Goal: Task Accomplishment & Management: Complete application form

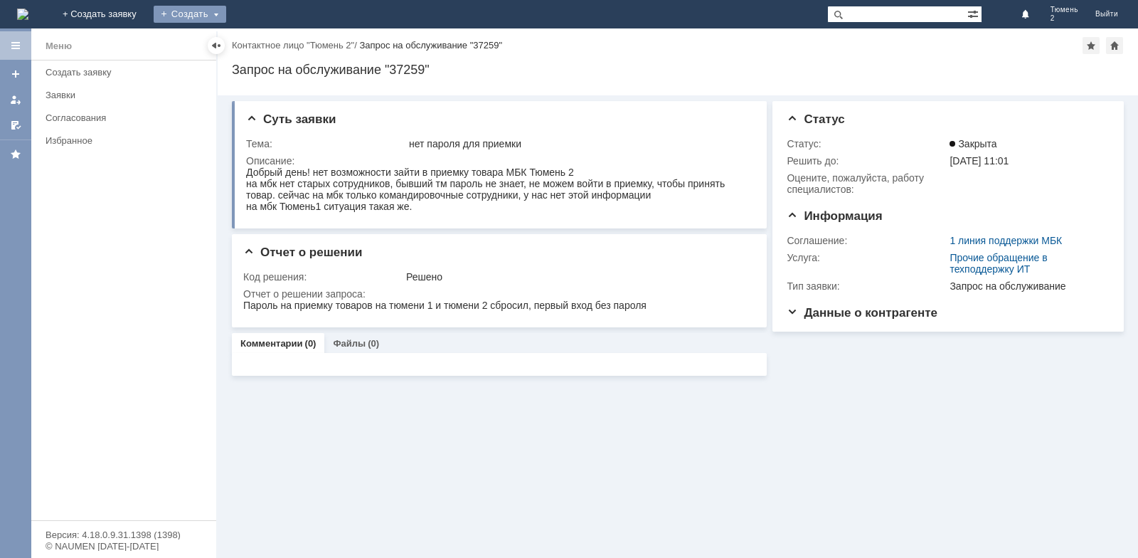
click at [226, 10] on div "Создать" at bounding box center [190, 14] width 73 height 17
click at [265, 42] on link "Заявка" at bounding box center [210, 42] width 108 height 17
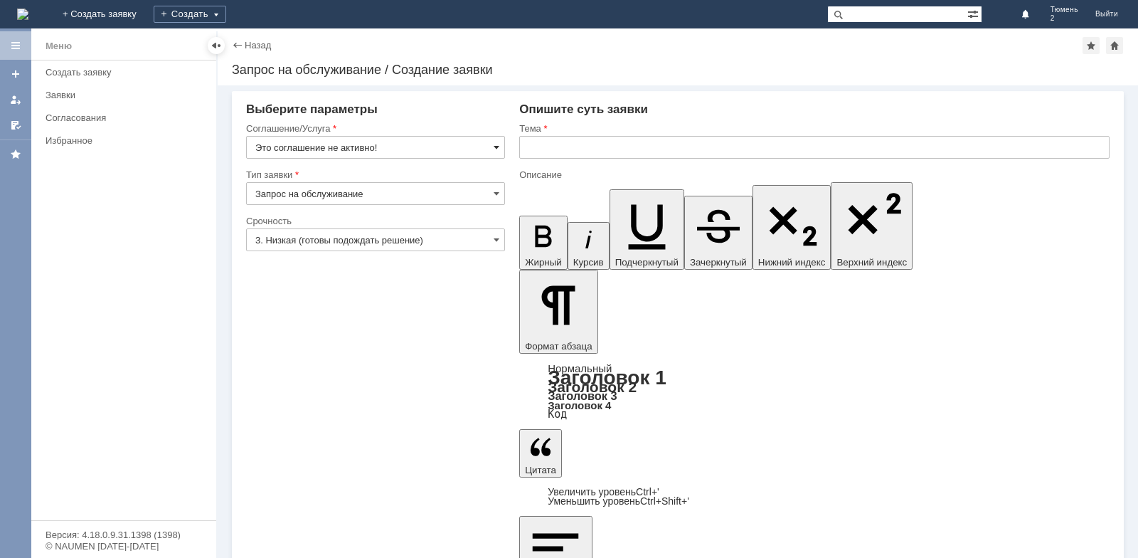
click at [498, 145] on span at bounding box center [497, 147] width 6 height 11
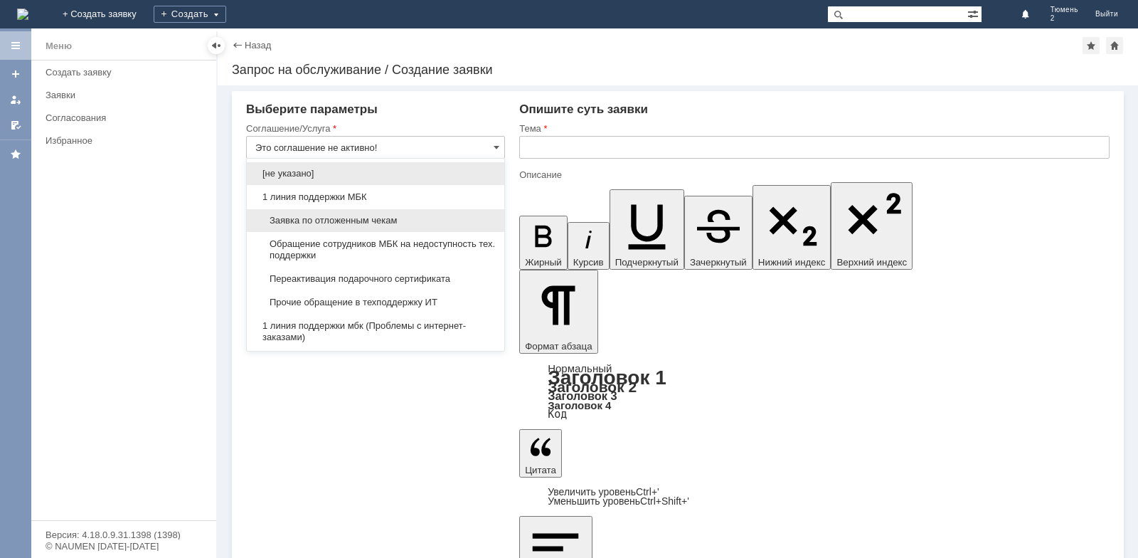
click at [349, 216] on span "Заявка по отложенным чекам" at bounding box center [375, 220] width 240 height 11
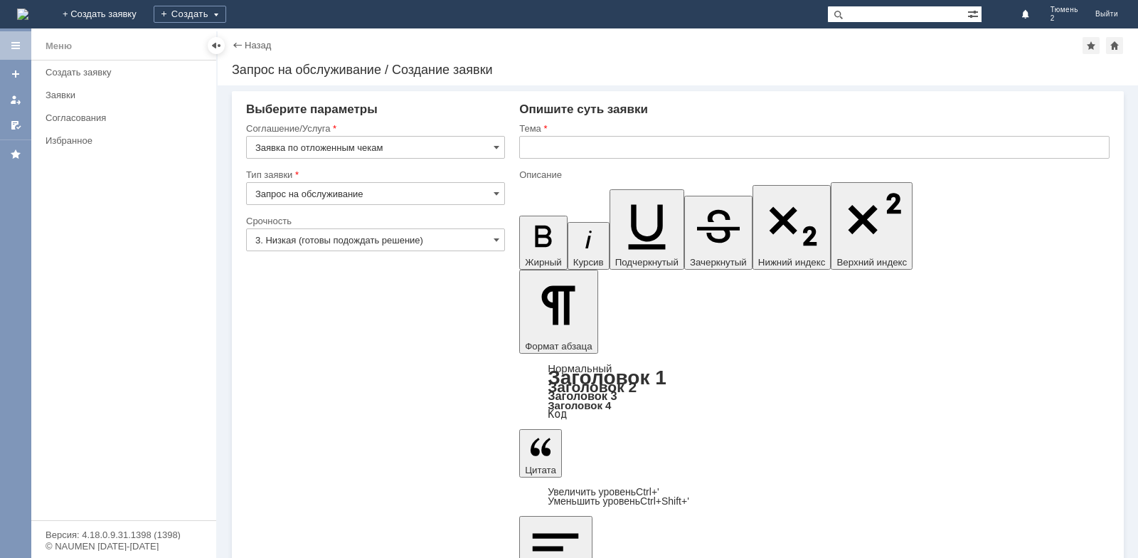
type input "Заявка по отложенным чекам"
click at [546, 155] on input "text" at bounding box center [814, 147] width 590 height 23
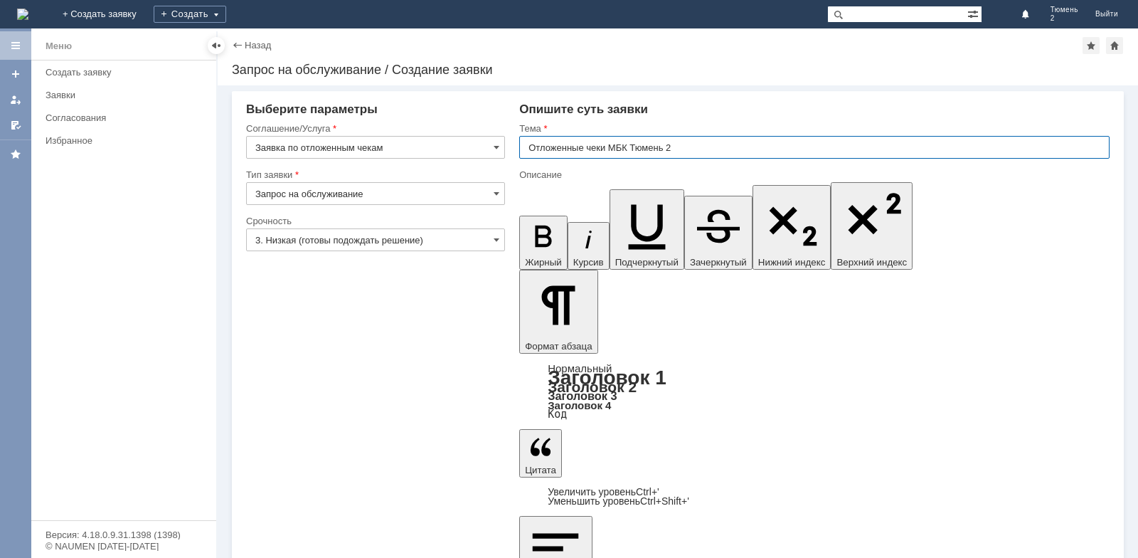
type input "Отложенные чеки МБК Тюмень 2"
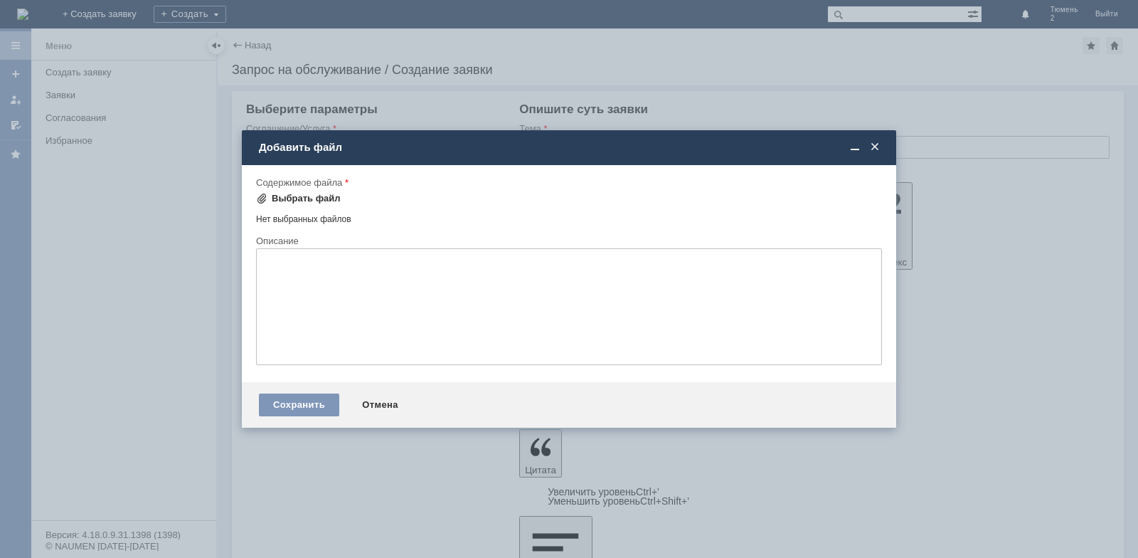
click at [282, 190] on div "Выбрать файл" at bounding box center [298, 198] width 85 height 17
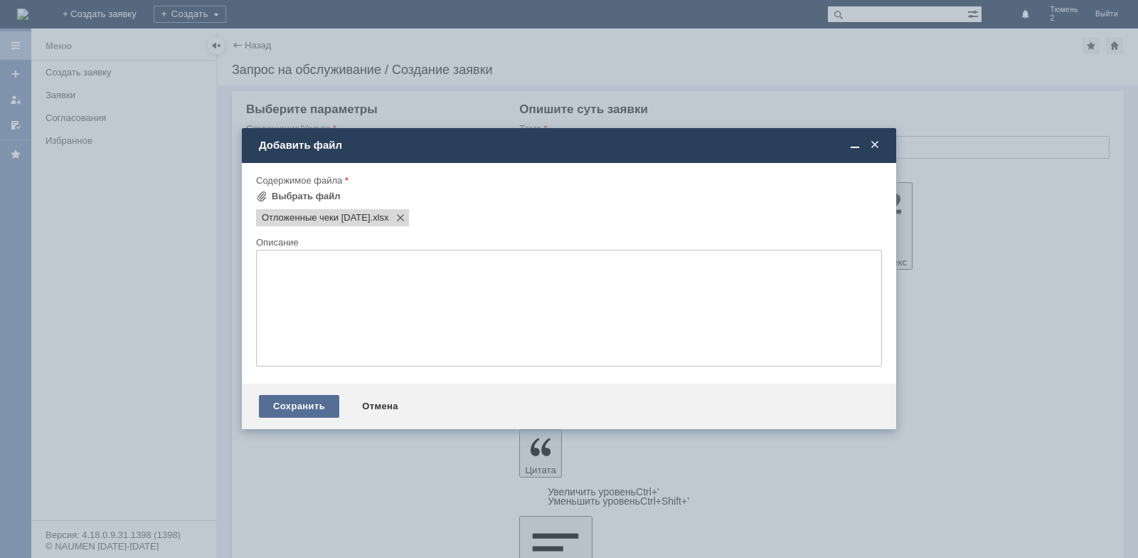
click at [311, 403] on div "Сохранить" at bounding box center [299, 406] width 80 height 23
